Goal: Navigation & Orientation: Find specific page/section

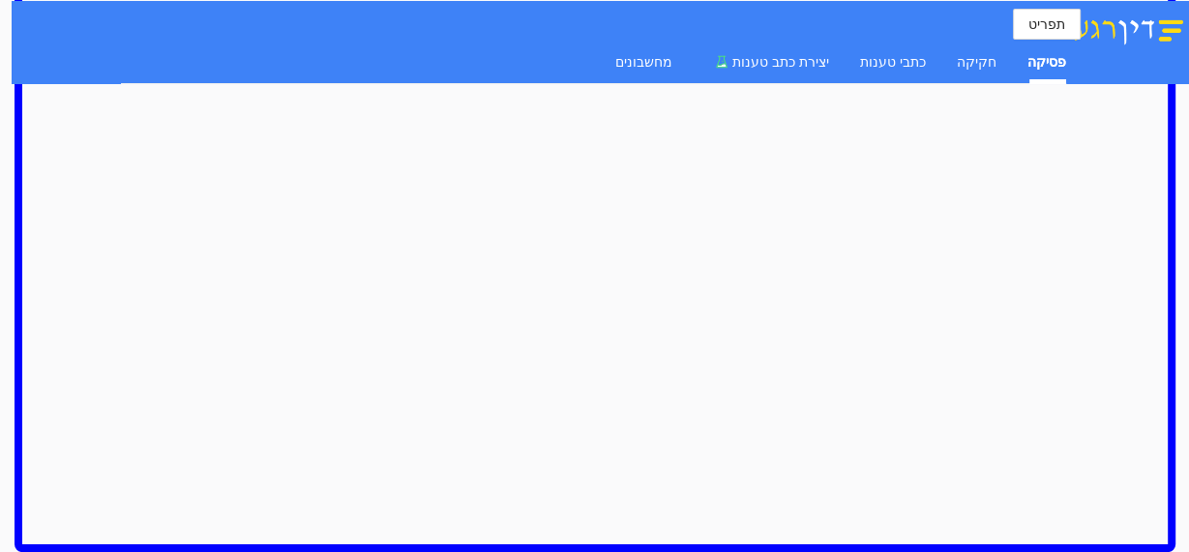
scroll to position [1803, 0]
click at [1033, 65] on div "פסיקה" at bounding box center [1046, 61] width 39 height 21
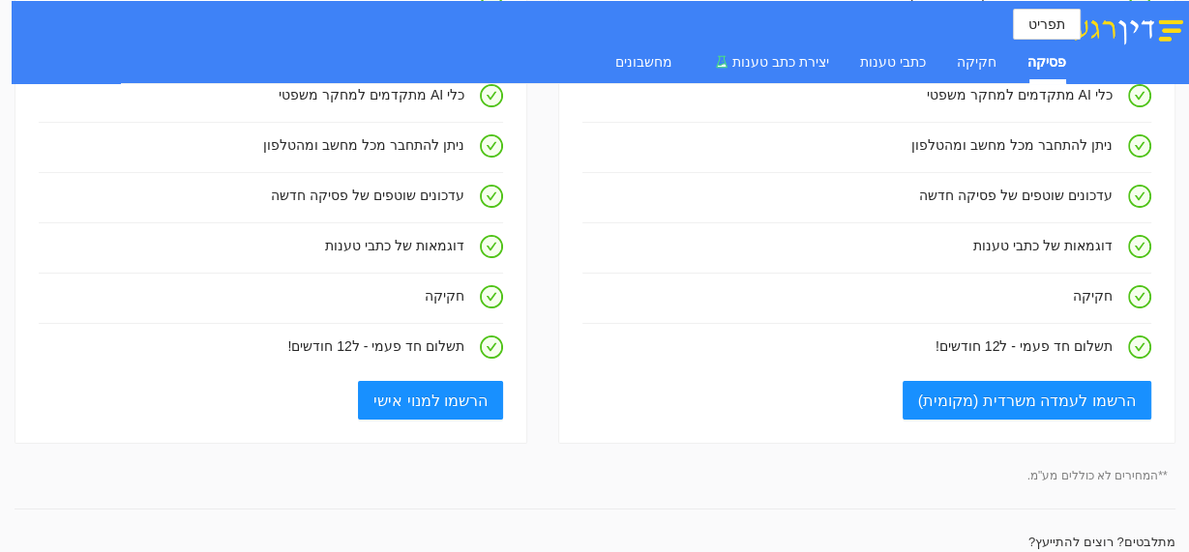
scroll to position [0, 0]
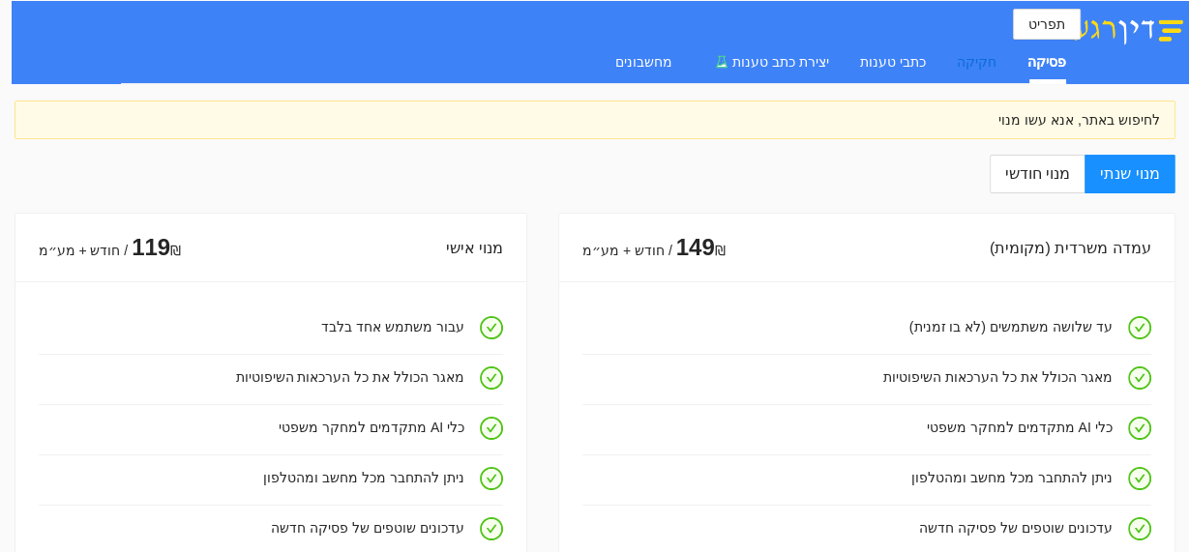
click at [983, 65] on div "חקיקה" at bounding box center [977, 61] width 40 height 21
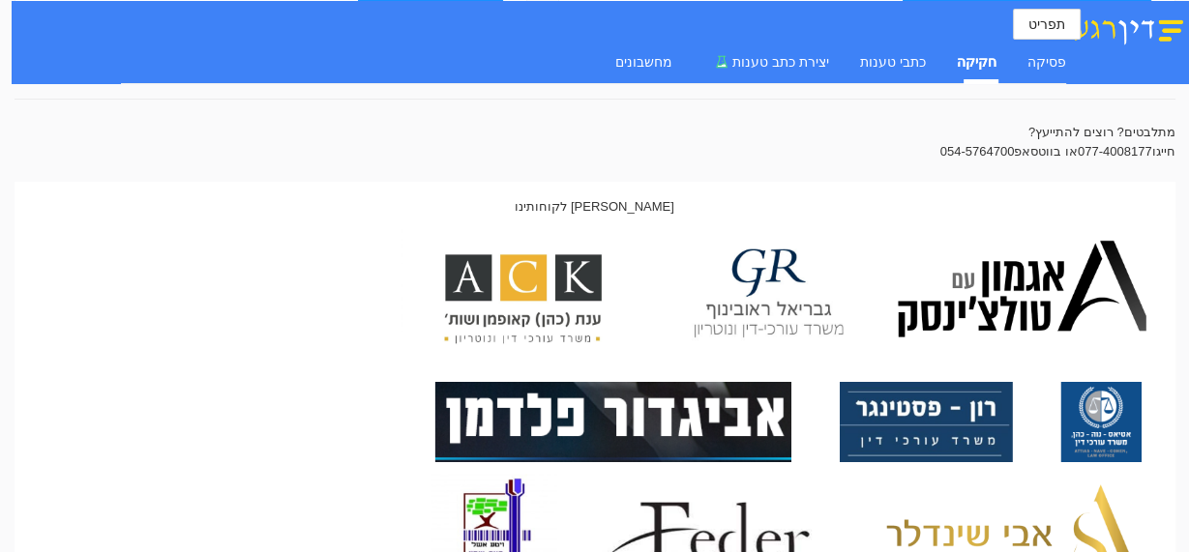
scroll to position [433, 0]
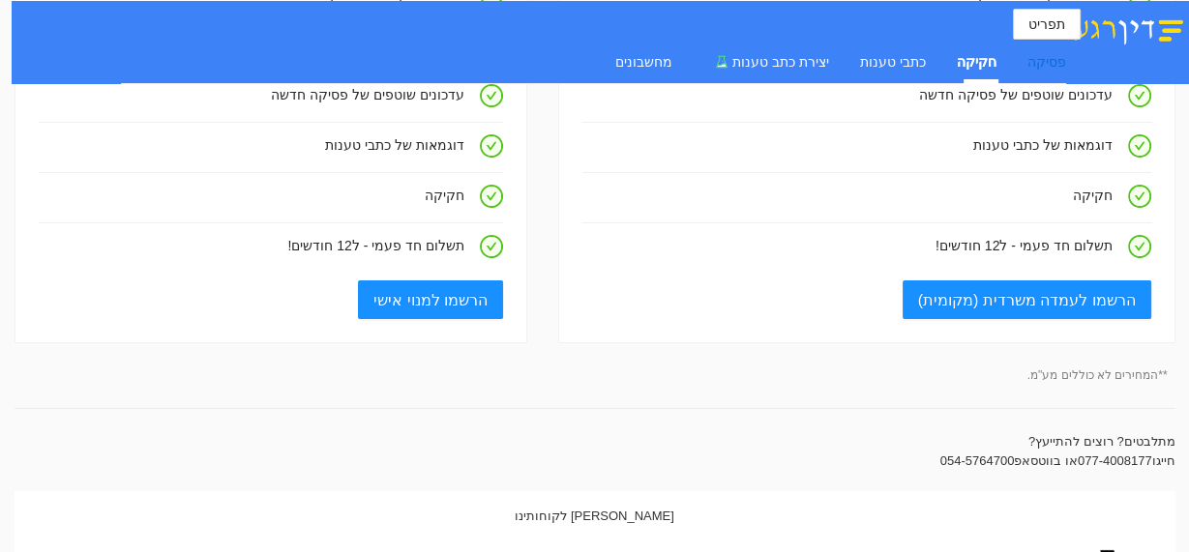
click at [1048, 67] on div "פסיקה" at bounding box center [1046, 61] width 39 height 21
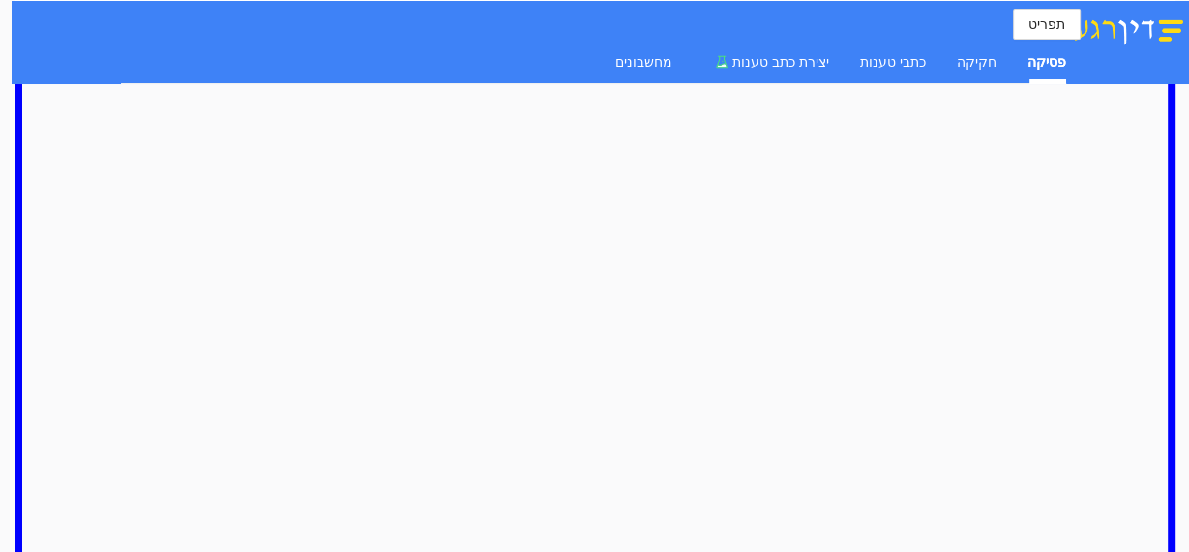
scroll to position [1803, 0]
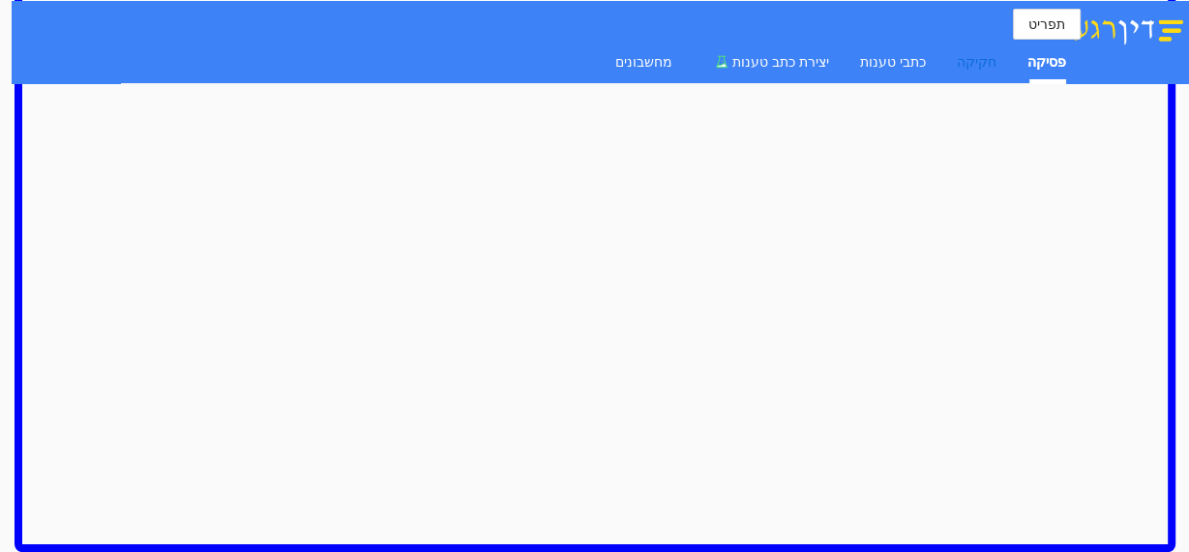
click at [988, 65] on div "חקיקה" at bounding box center [977, 61] width 40 height 21
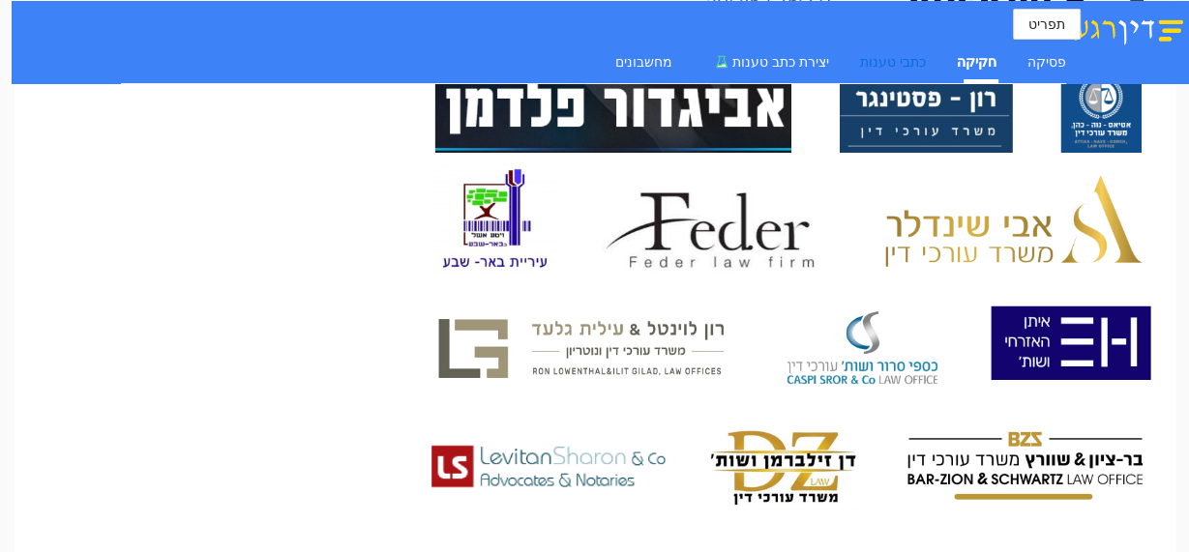
click at [916, 67] on div "כתבי טענות" at bounding box center [893, 61] width 66 height 21
click at [789, 57] on span "יצירת כתב טענות" at bounding box center [780, 61] width 97 height 15
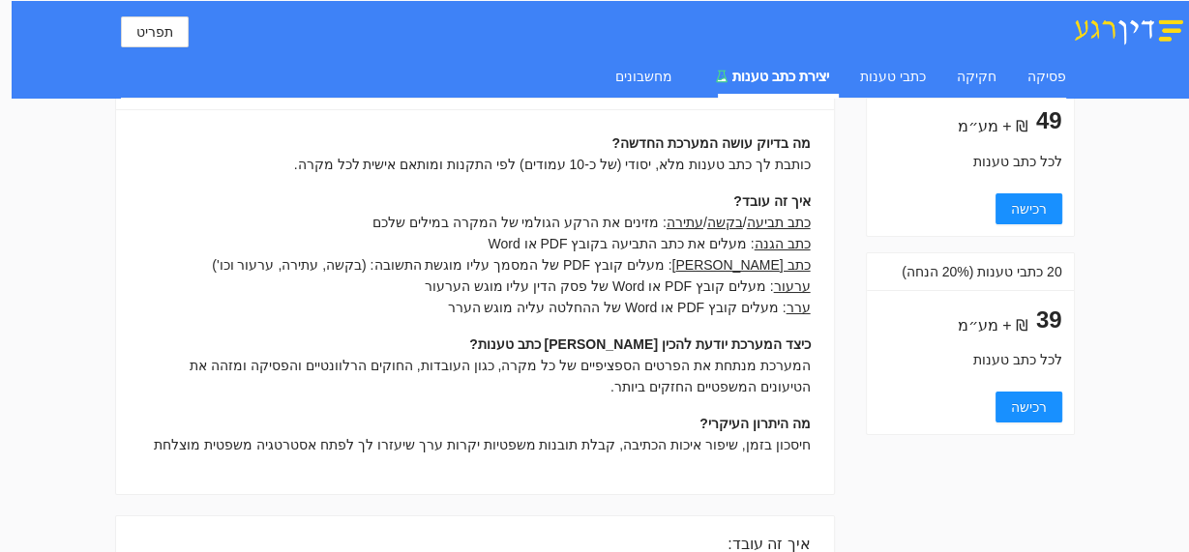
scroll to position [0, 0]
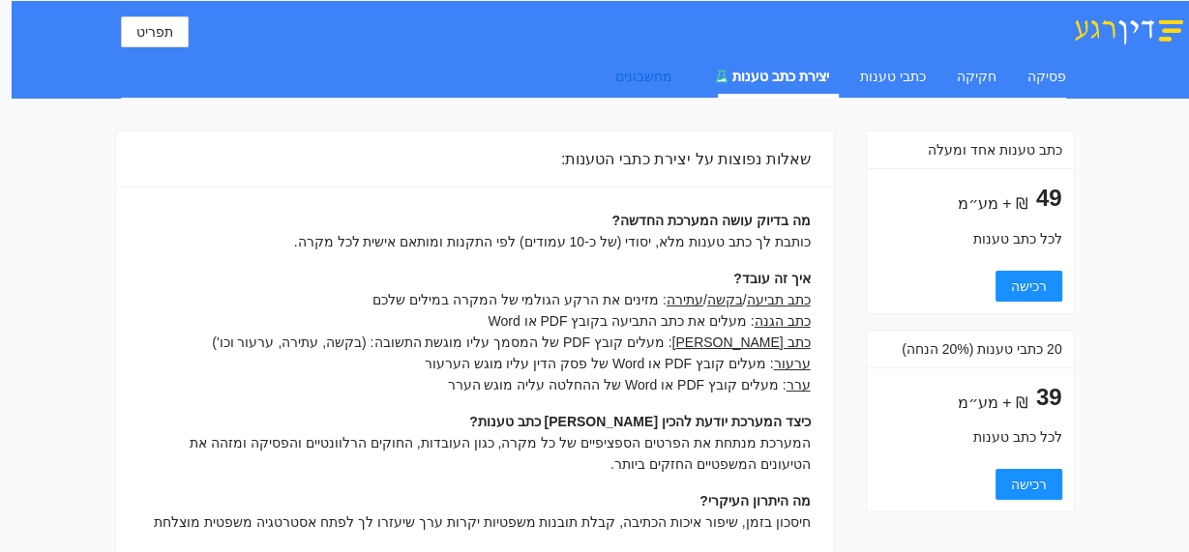
click at [664, 74] on div "מחשבונים" at bounding box center [643, 76] width 57 height 21
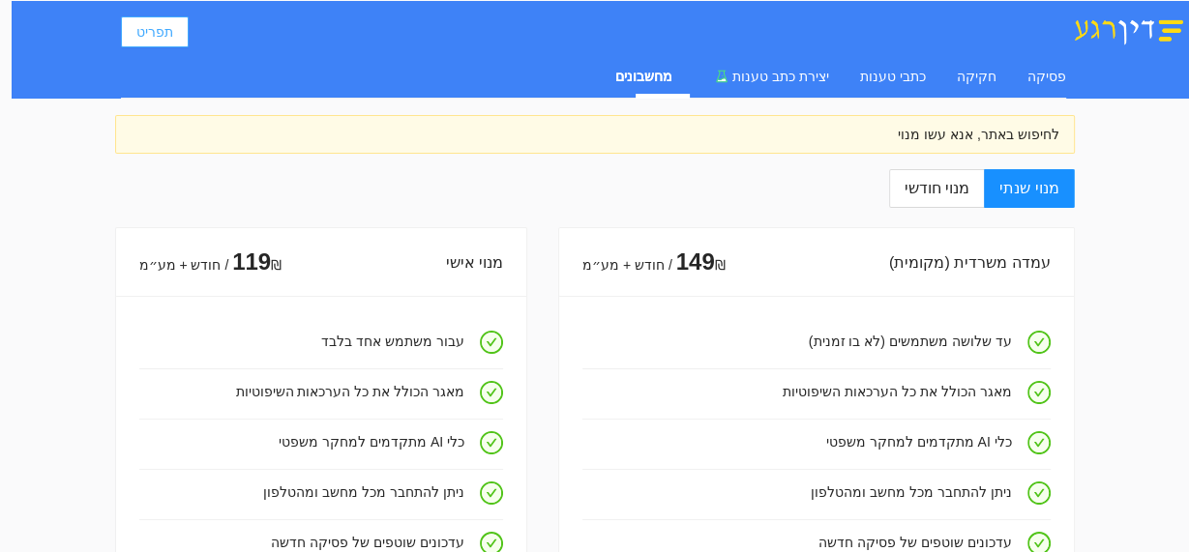
click at [158, 24] on span "תפריט" at bounding box center [154, 31] width 37 height 21
click at [149, 24] on span "תפריט" at bounding box center [154, 31] width 37 height 21
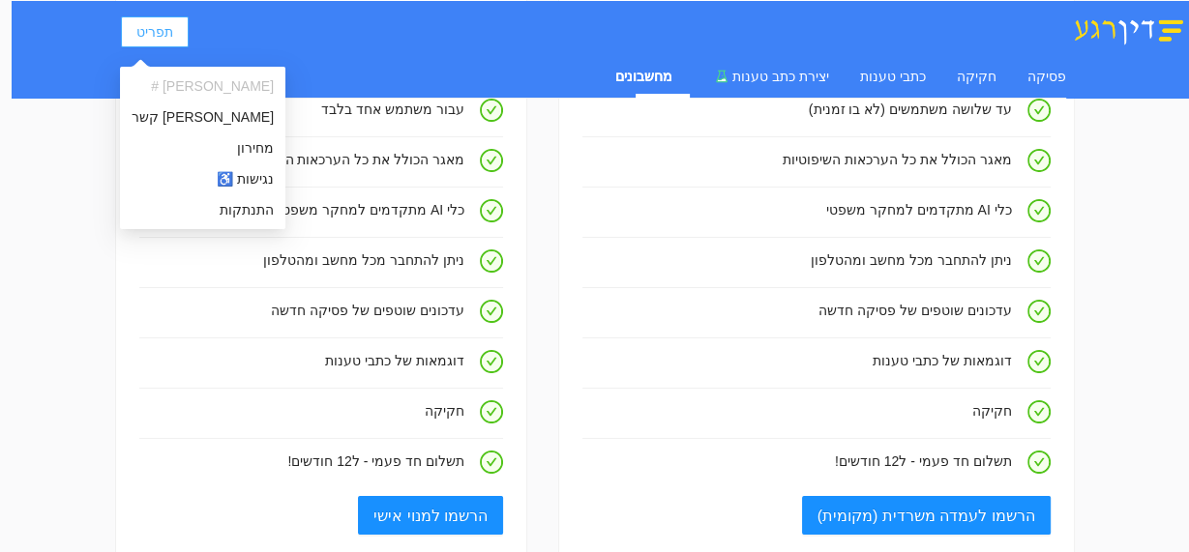
scroll to position [387, 0]
